Goal: Book appointment/travel/reservation

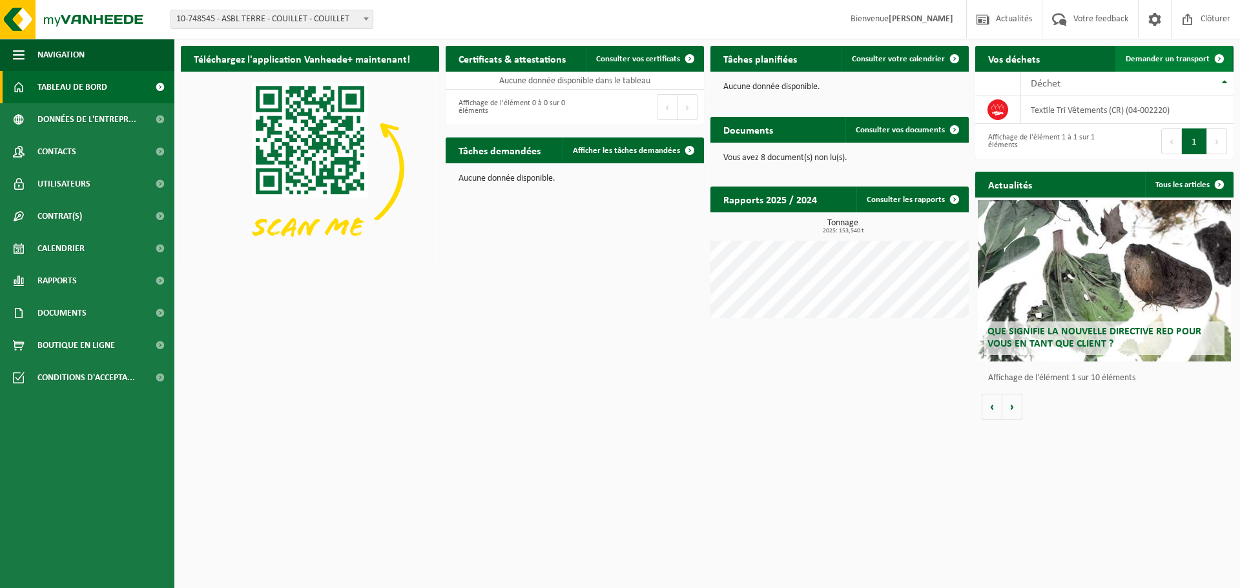
click at [1178, 61] on span "Demander un transport" at bounding box center [1167, 59] width 84 height 8
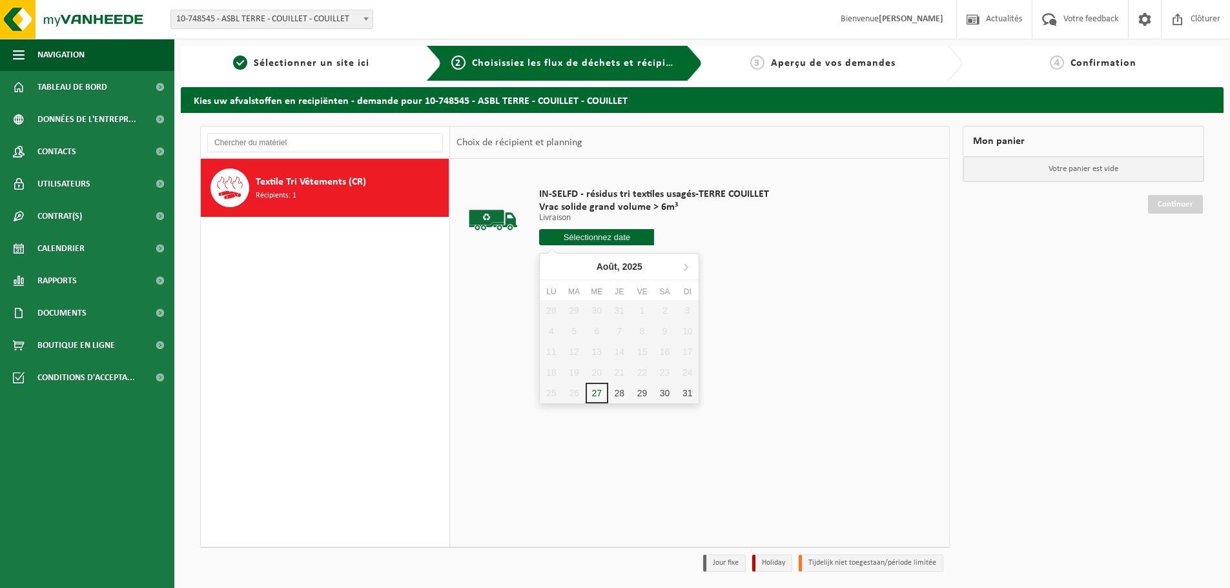
click at [606, 238] on input "text" at bounding box center [596, 237] width 115 height 16
click at [682, 262] on icon at bounding box center [685, 266] width 21 height 21
click at [581, 314] on div "2" at bounding box center [573, 310] width 23 height 21
type input "à partir de 2025-09-02"
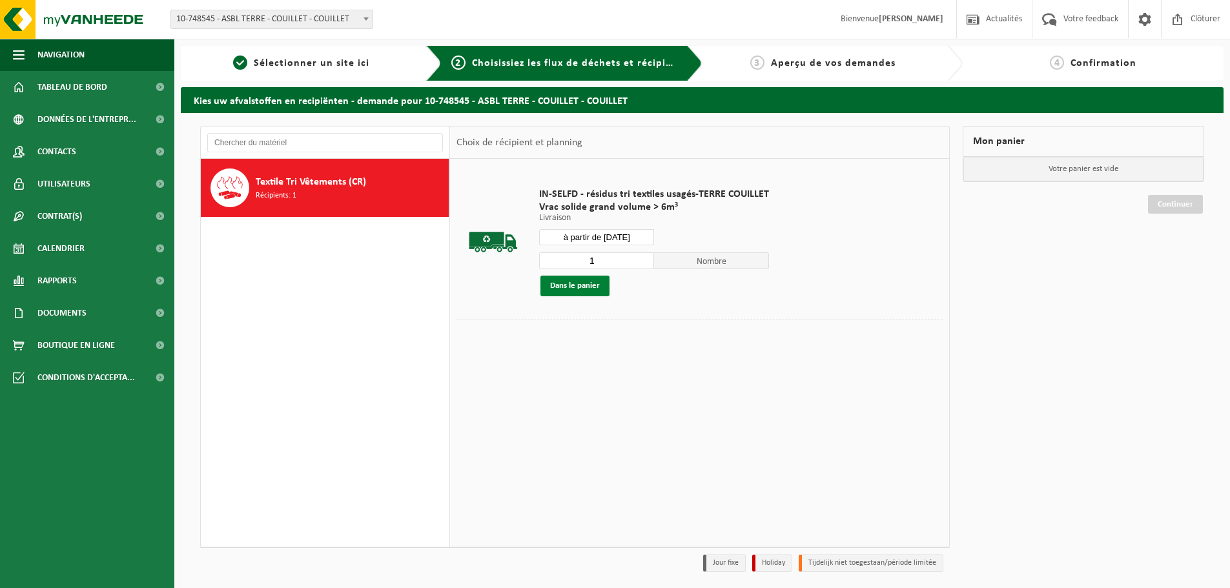
click at [592, 288] on button "Dans le panier" at bounding box center [574, 286] width 69 height 21
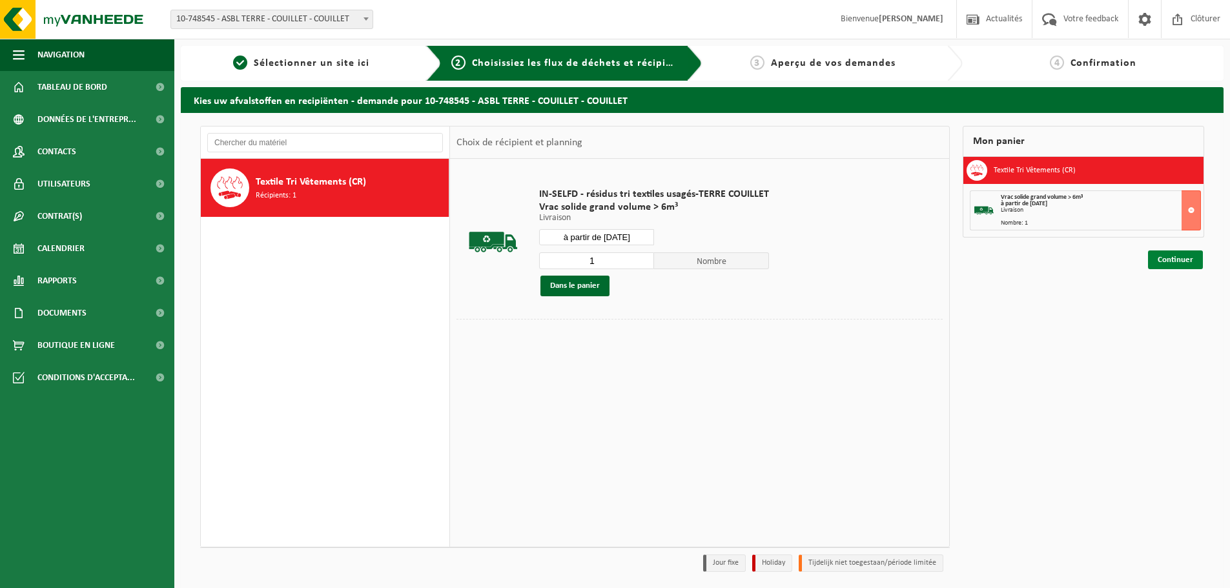
click at [1178, 257] on link "Continuer" at bounding box center [1175, 259] width 55 height 19
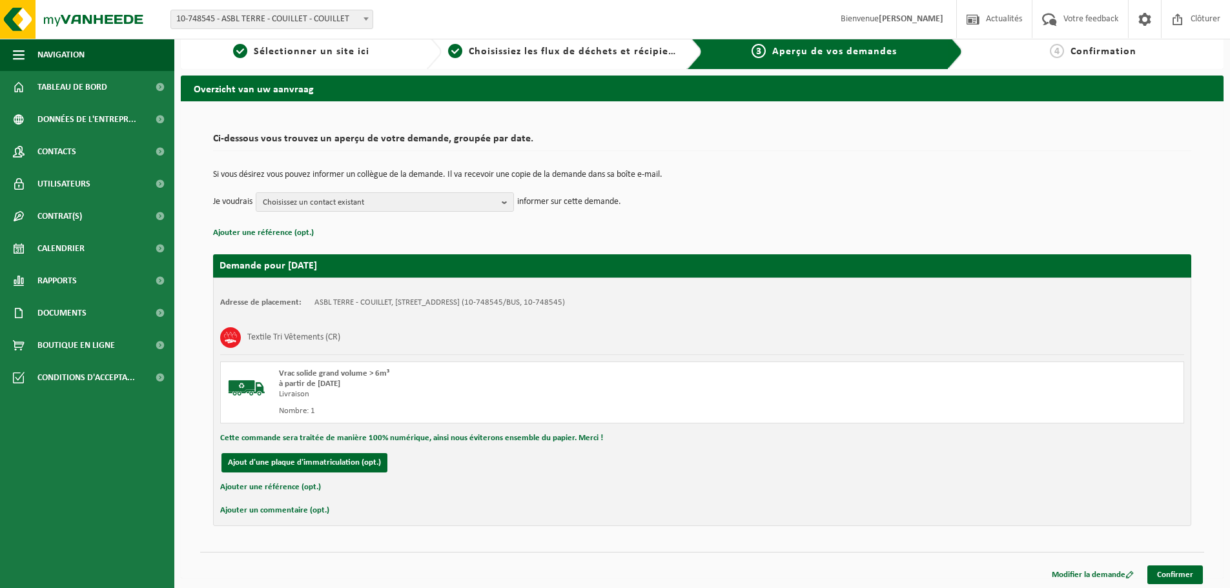
scroll to position [15, 0]
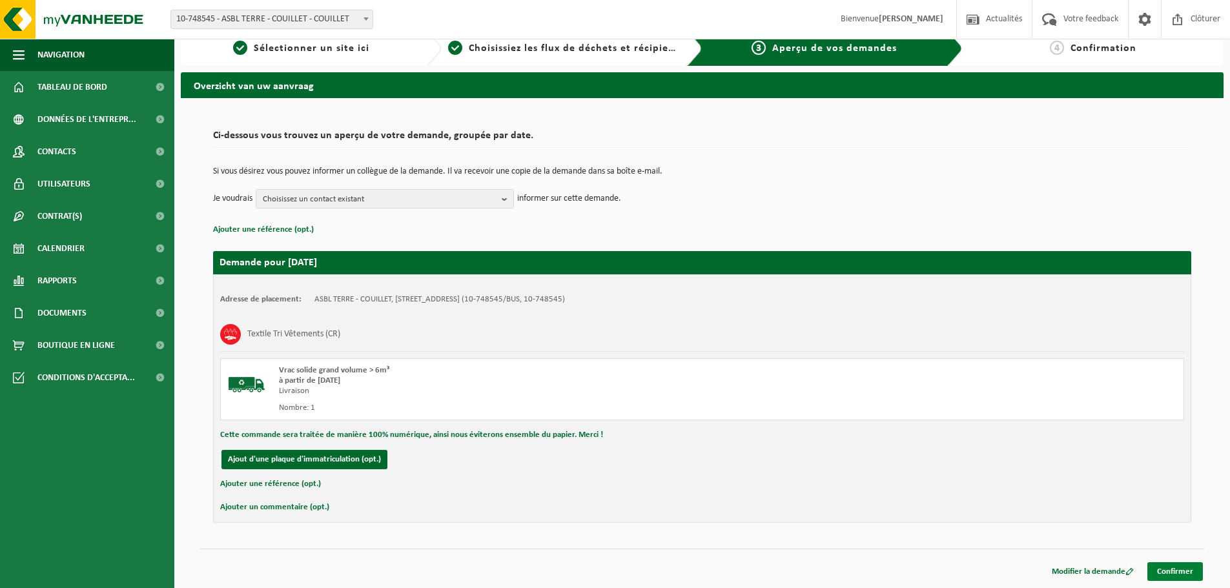
click at [1185, 562] on link "Confirmer" at bounding box center [1175, 571] width 56 height 19
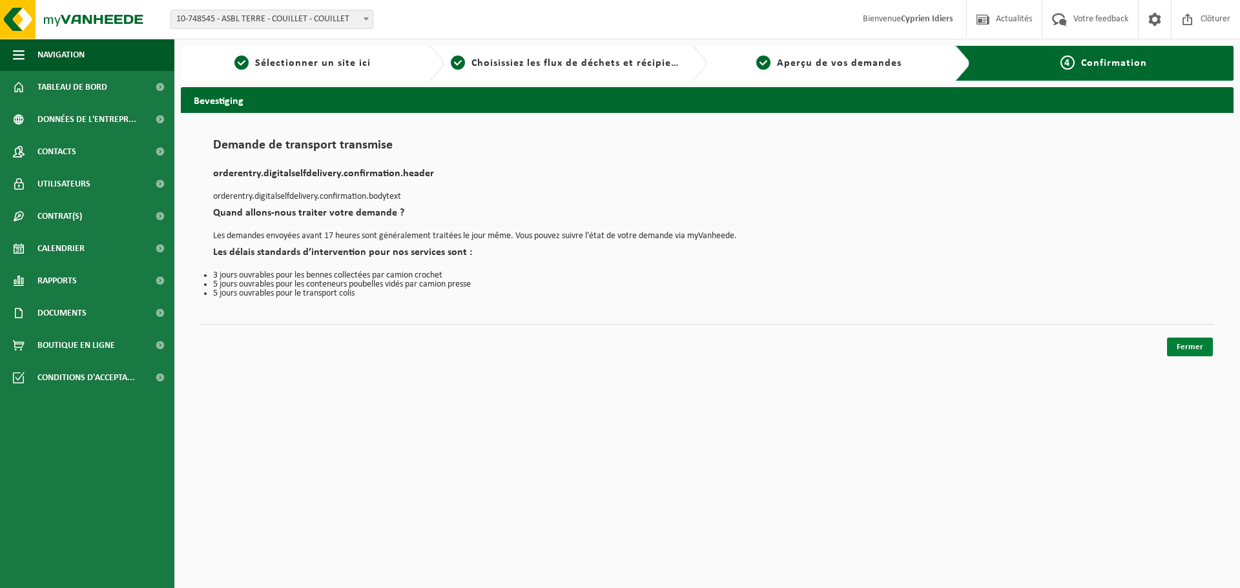
click at [1197, 348] on link "Fermer" at bounding box center [1190, 347] width 46 height 19
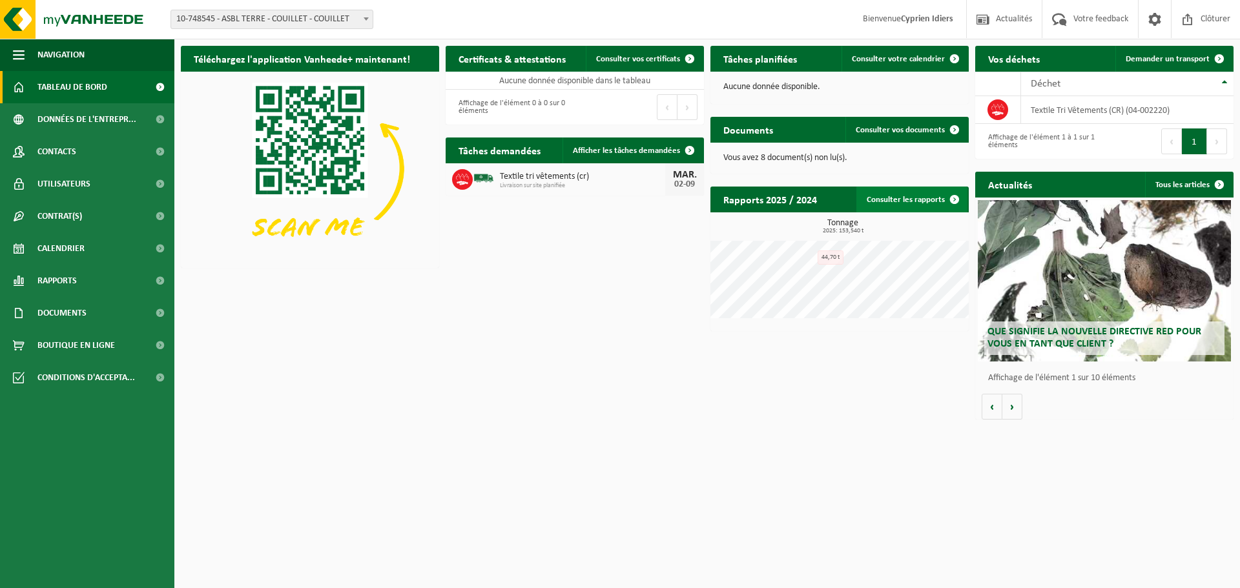
click at [884, 209] on link "Consulter les rapports" at bounding box center [911, 200] width 111 height 26
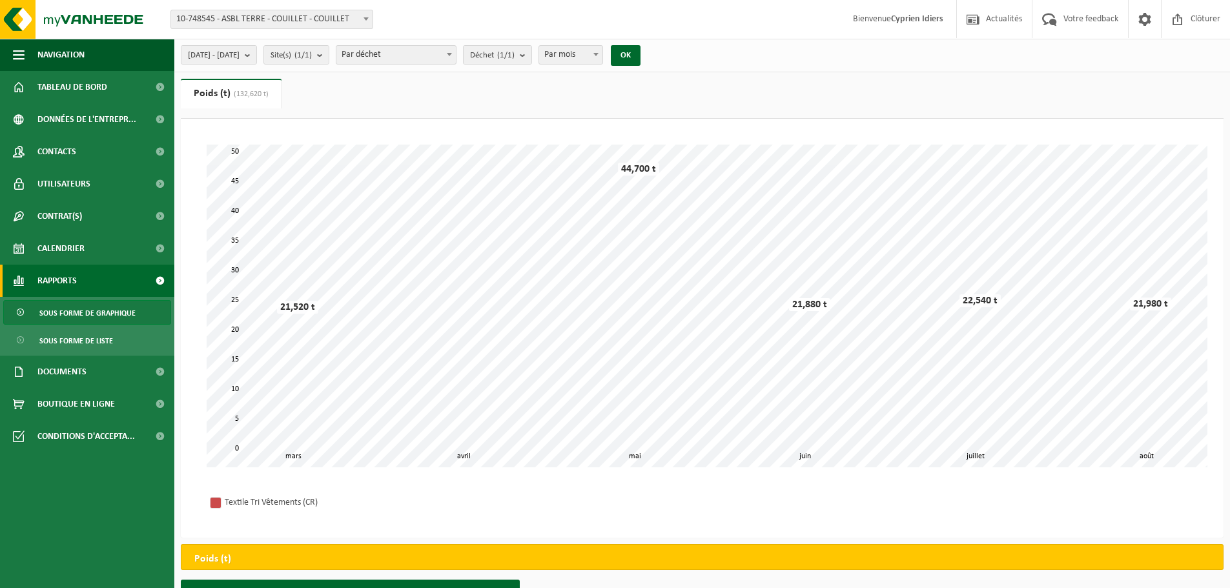
scroll to position [146, 0]
